Goal: Transaction & Acquisition: Purchase product/service

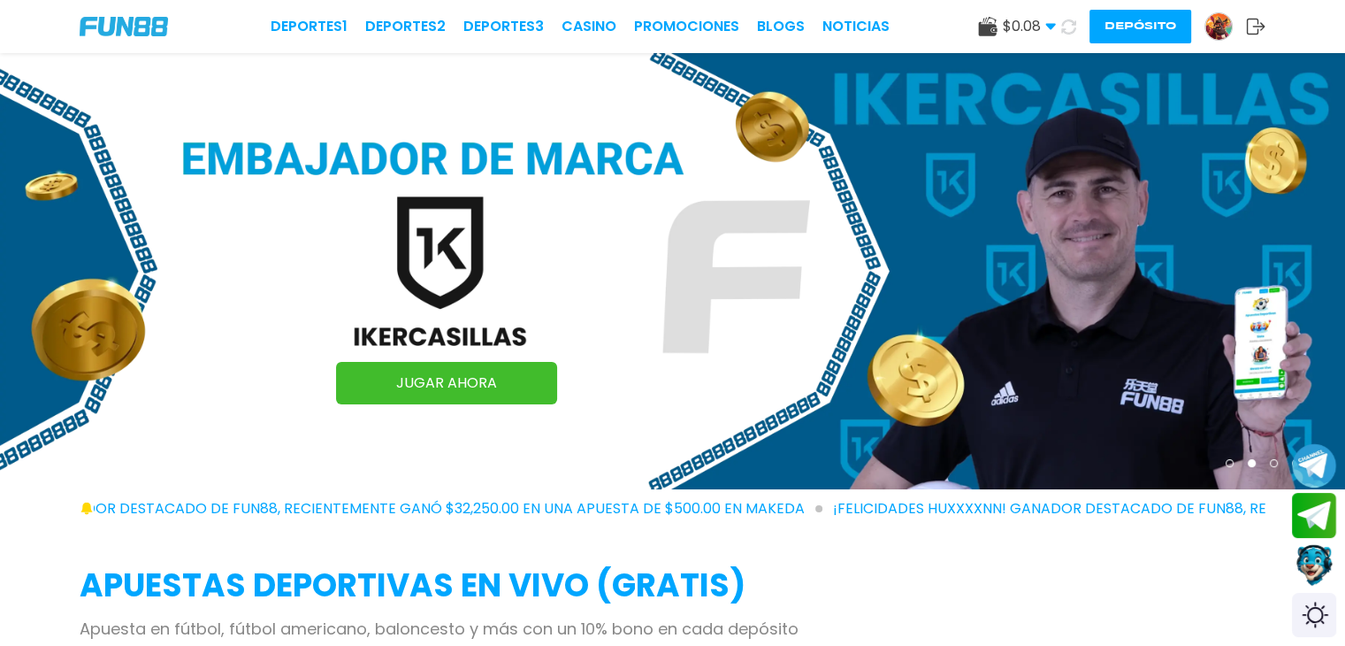
click at [1159, 22] on button "Depósito" at bounding box center [1141, 27] width 102 height 34
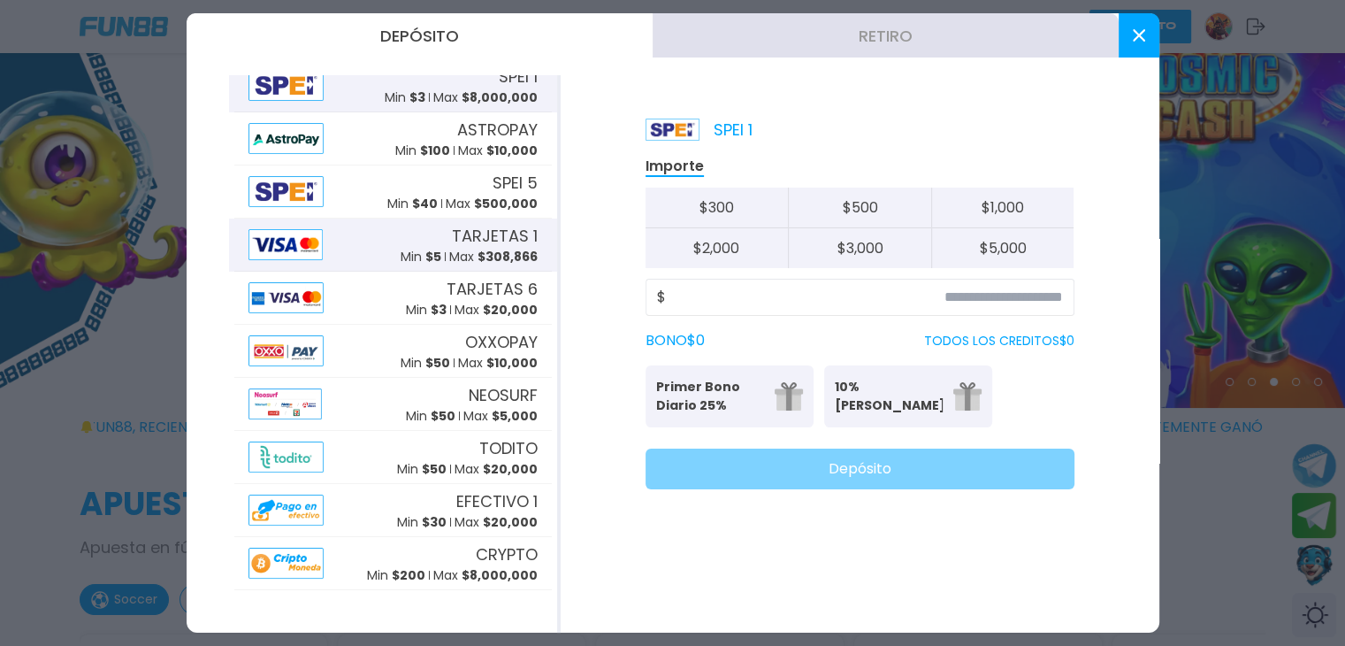
scroll to position [81, 0]
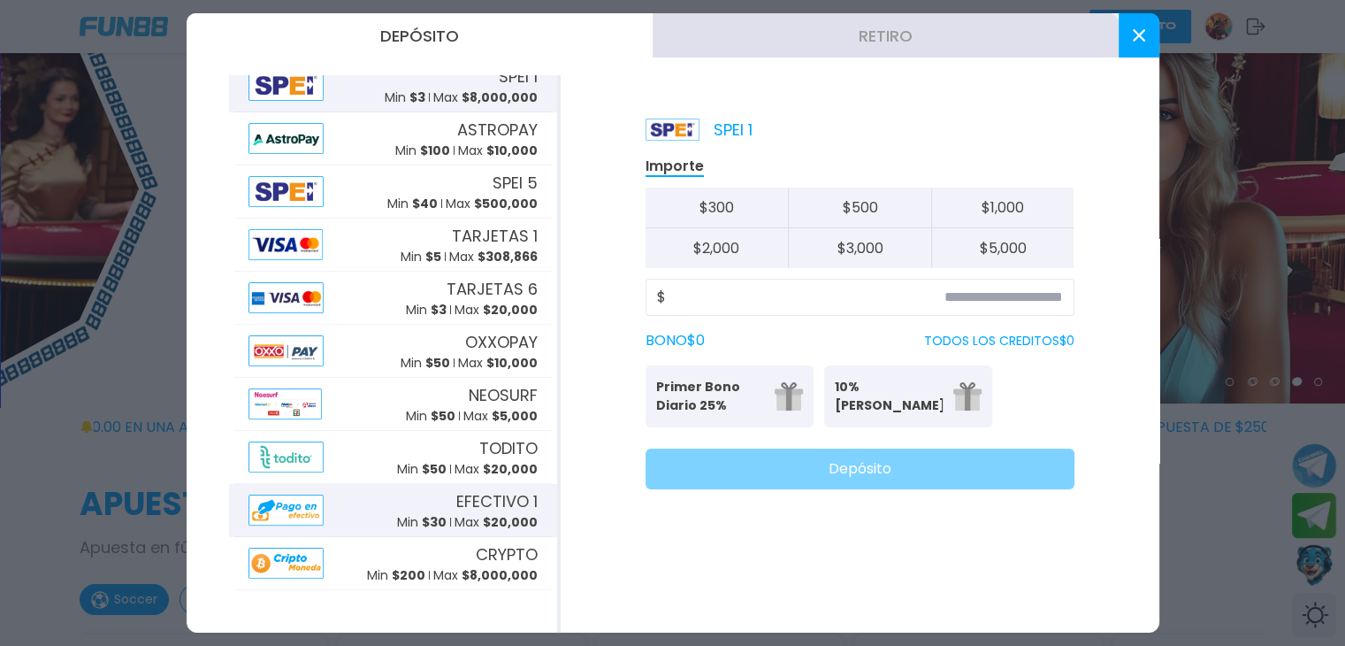
click at [475, 508] on span "EFECTIVO 1" at bounding box center [496, 501] width 81 height 24
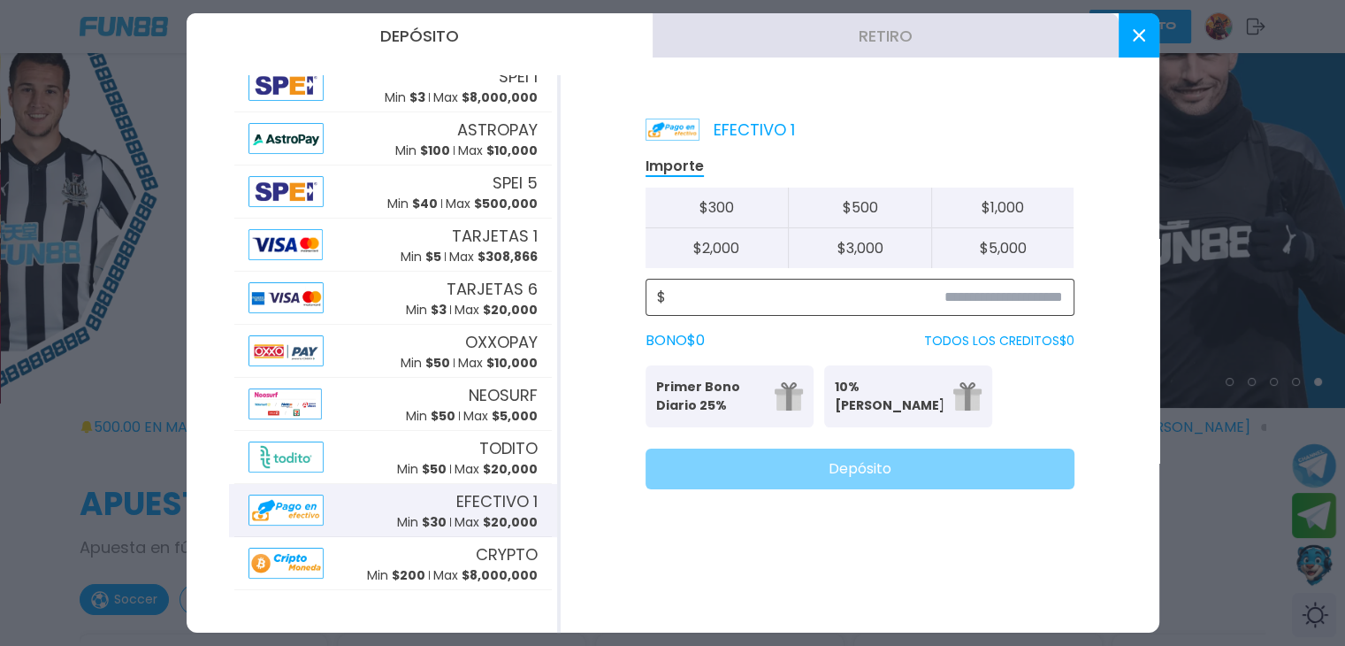
click at [697, 287] on input at bounding box center [864, 297] width 397 height 21
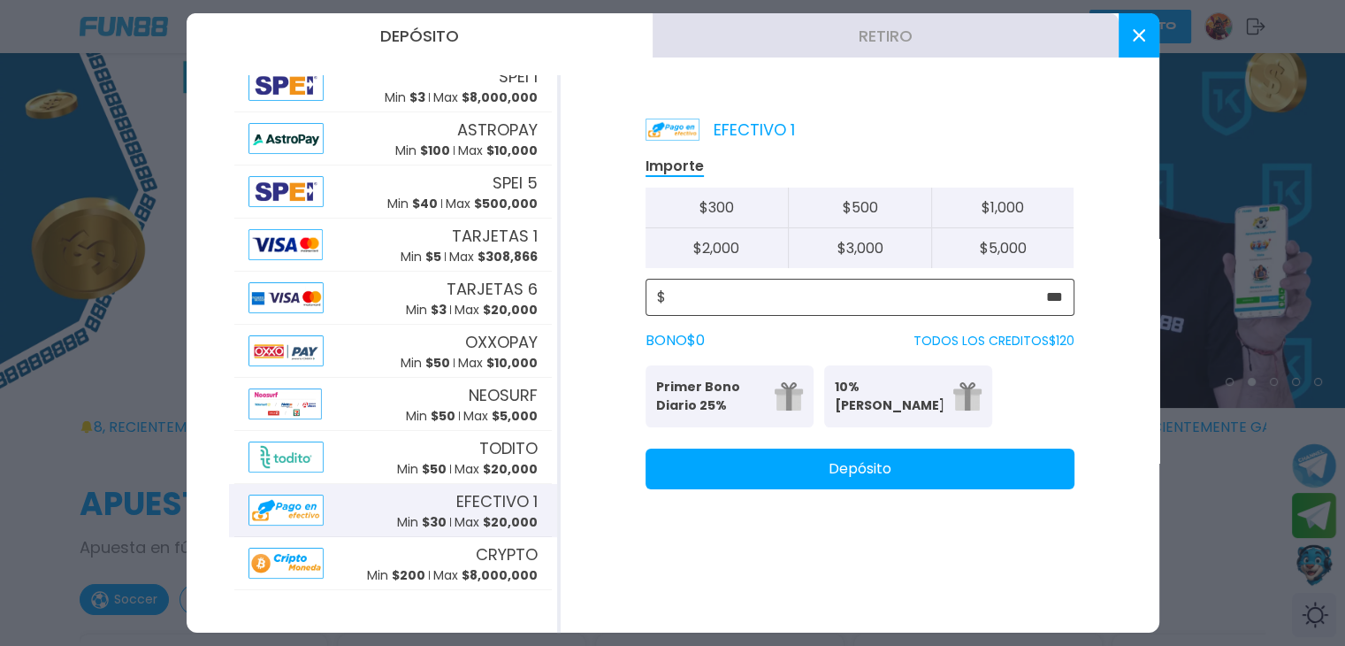
type input "***"
click at [699, 388] on p "Primer Bono Diario 25%" at bounding box center [710, 396] width 108 height 37
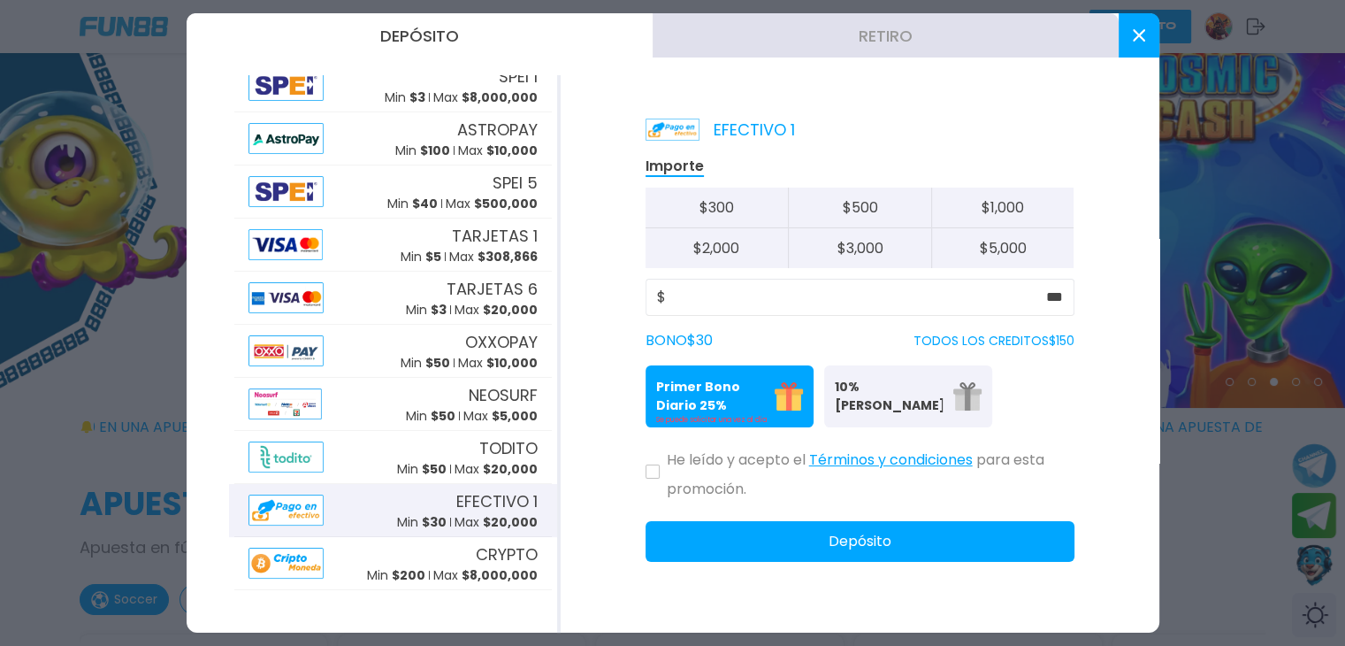
click at [647, 478] on div "He leído y acepto el Términos y condiciones para esta promoción." at bounding box center [860, 470] width 429 height 58
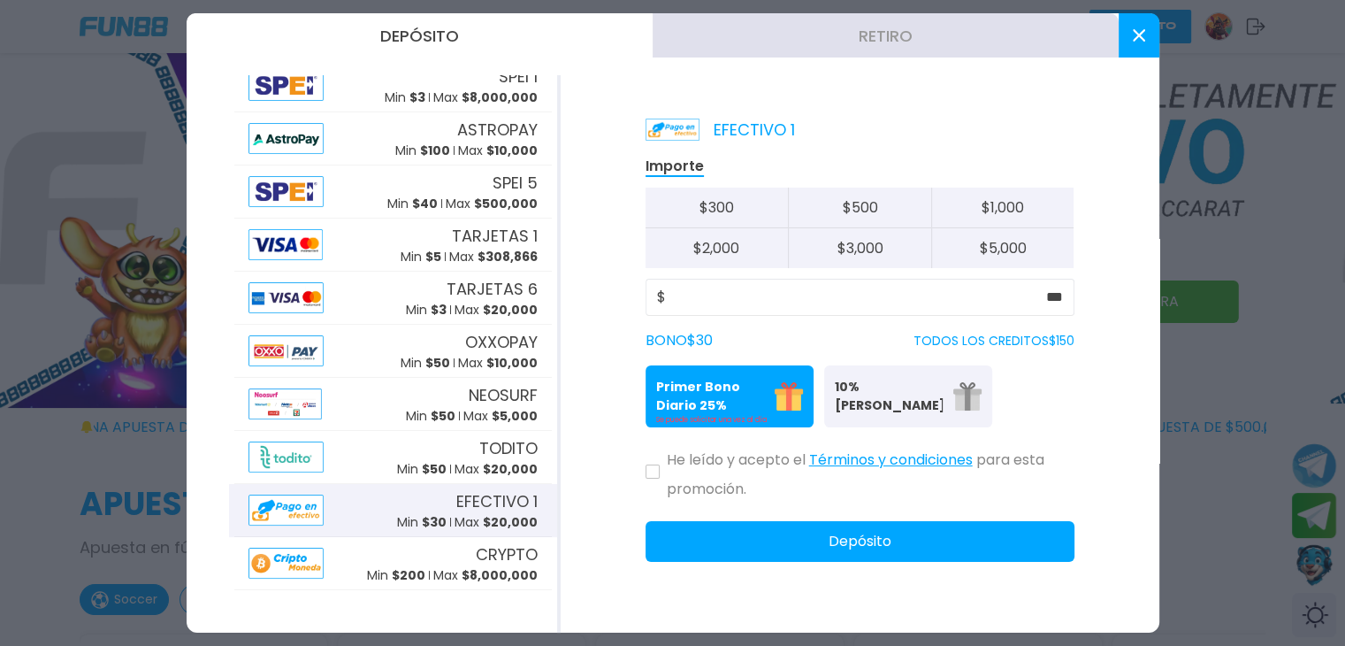
click at [649, 471] on icon at bounding box center [653, 471] width 8 height 6
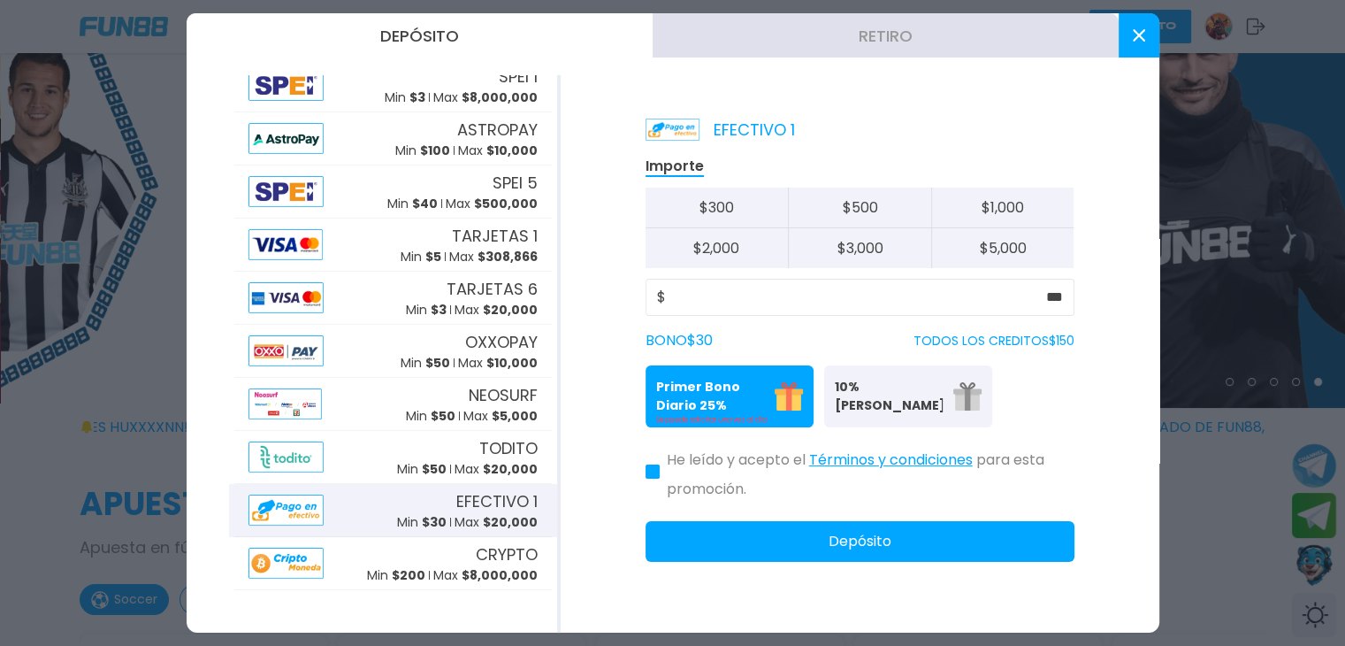
click at [842, 558] on button "Depósito" at bounding box center [860, 541] width 429 height 41
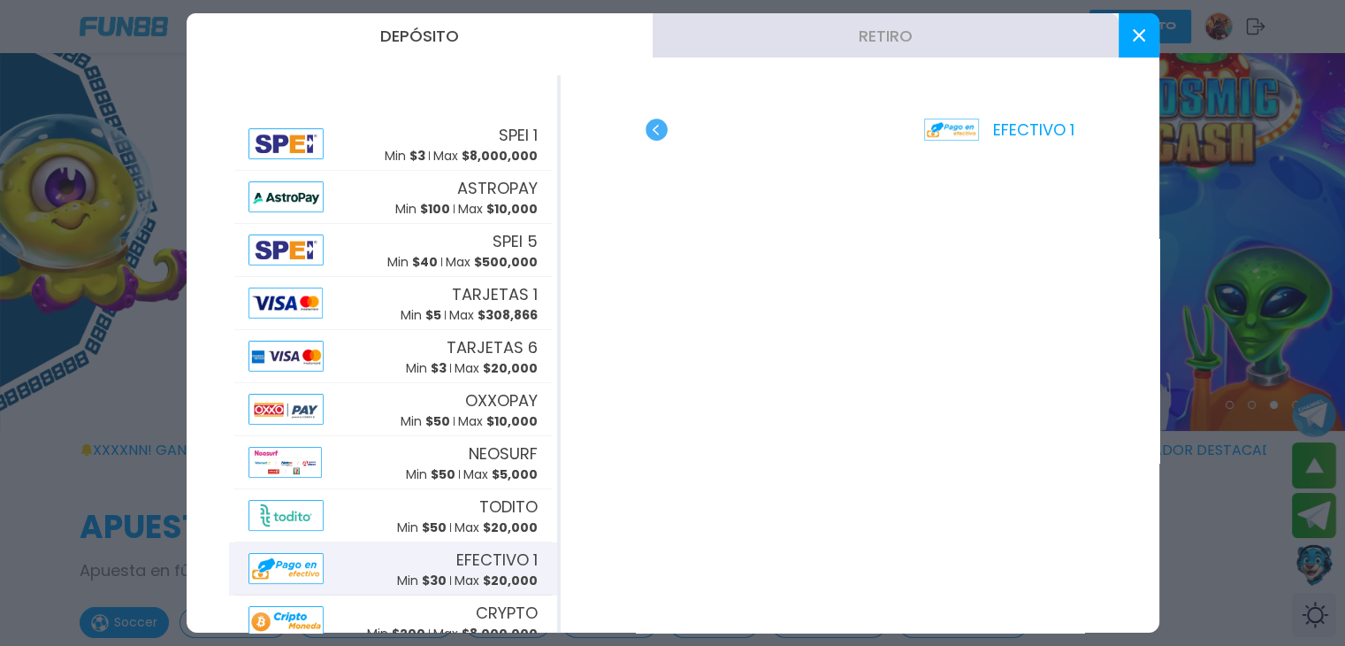
scroll to position [57, 0]
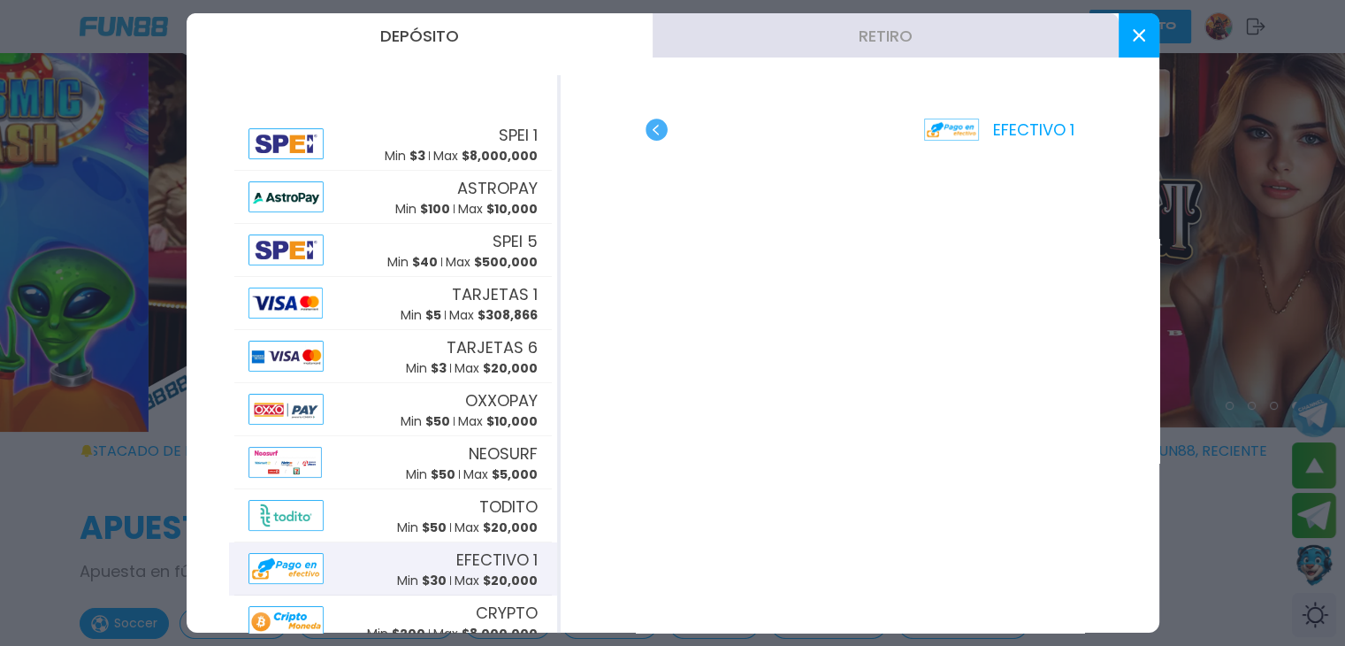
click at [1144, 33] on icon at bounding box center [1139, 35] width 12 height 12
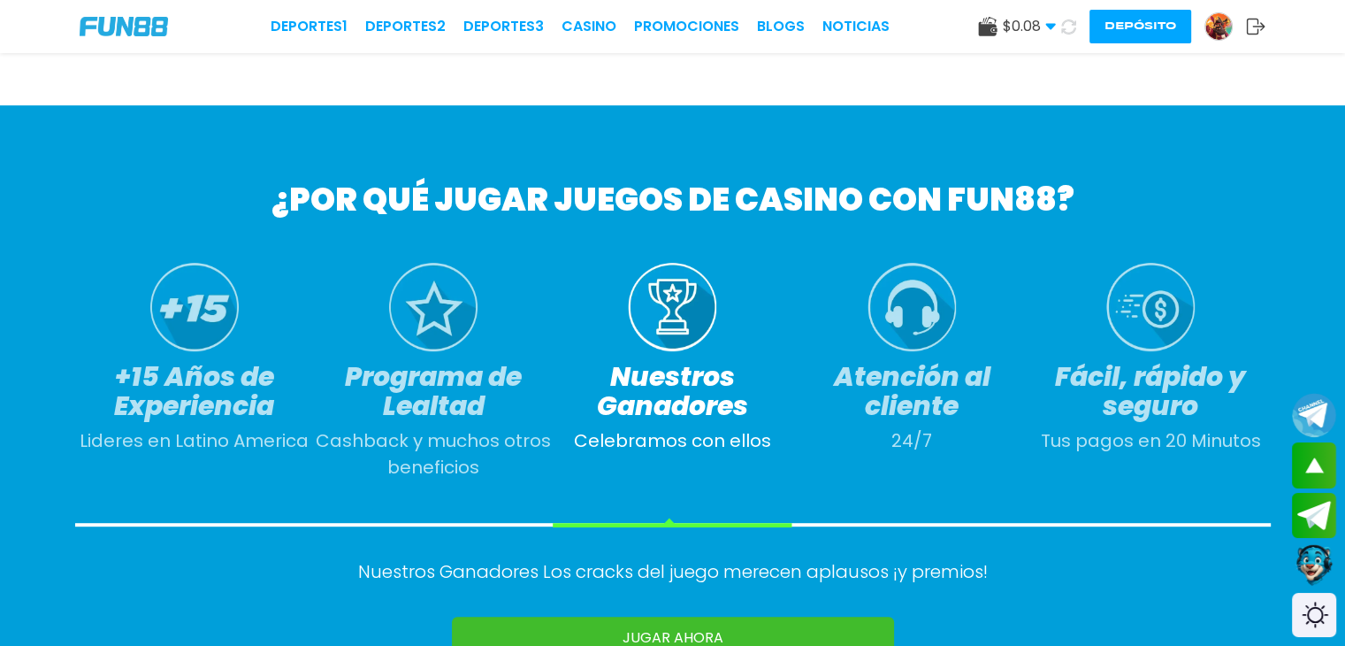
scroll to position [882, 0]
